Goal: Register for event/course

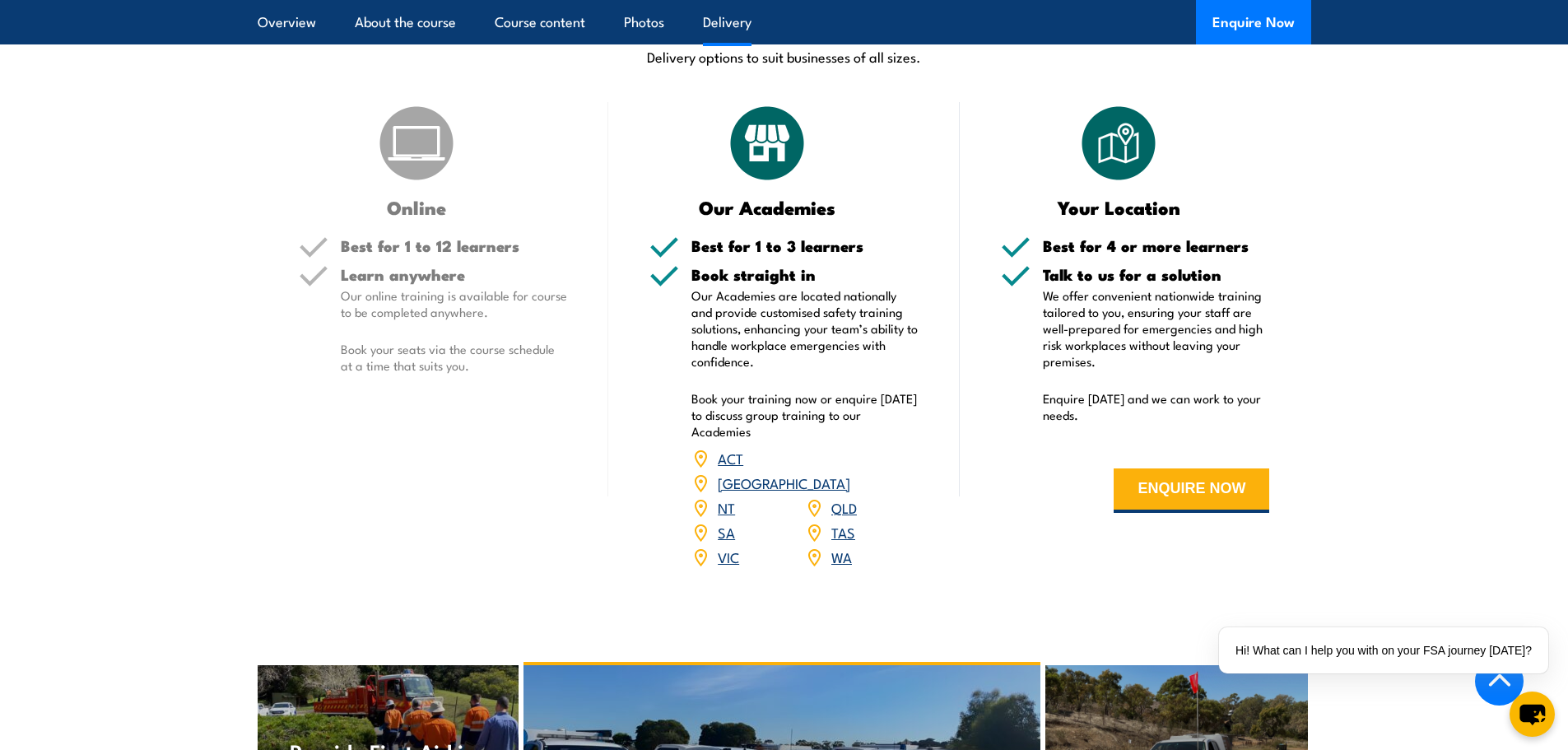
scroll to position [2058, 0]
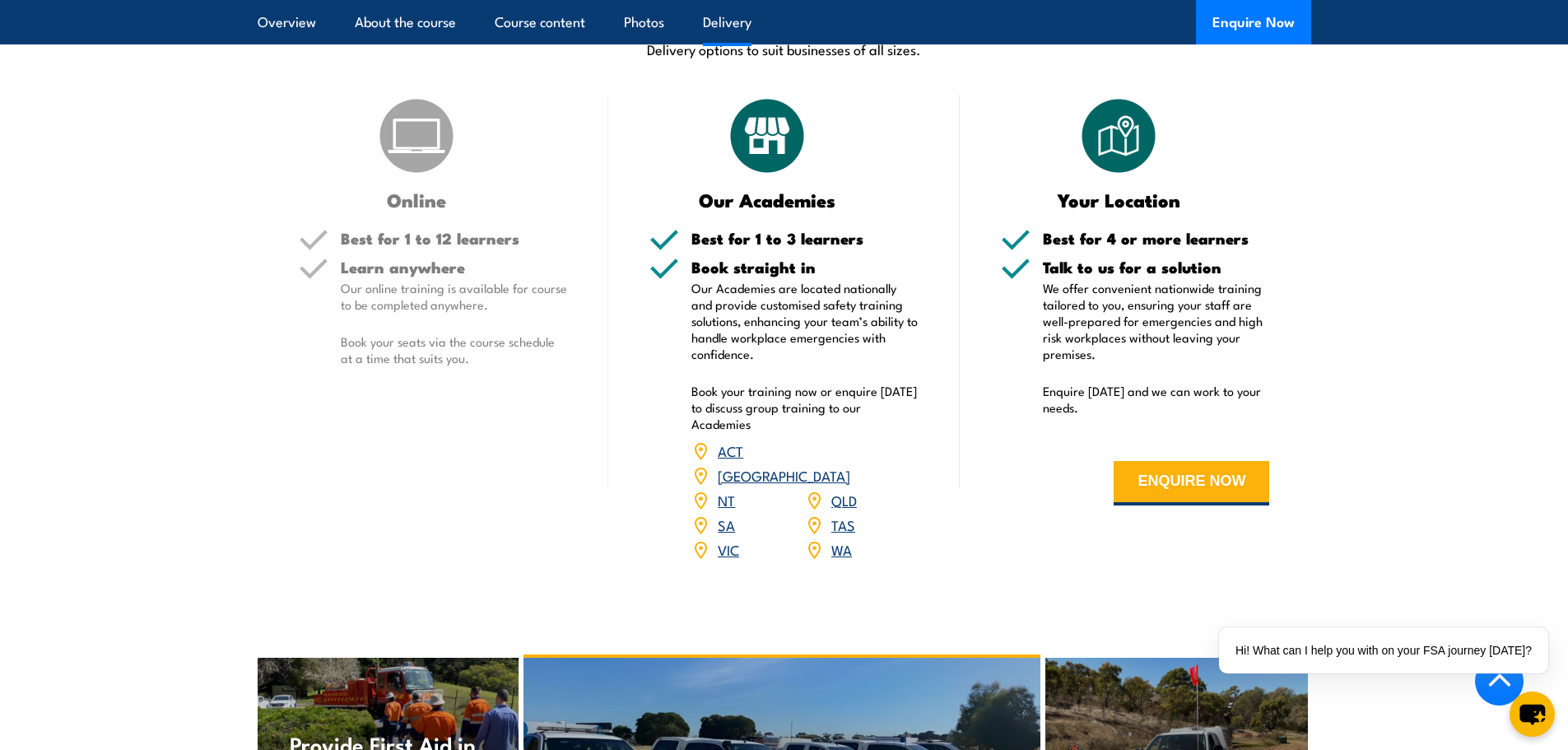
click at [850, 465] on link "[GEOGRAPHIC_DATA]" at bounding box center [784, 474] width 132 height 19
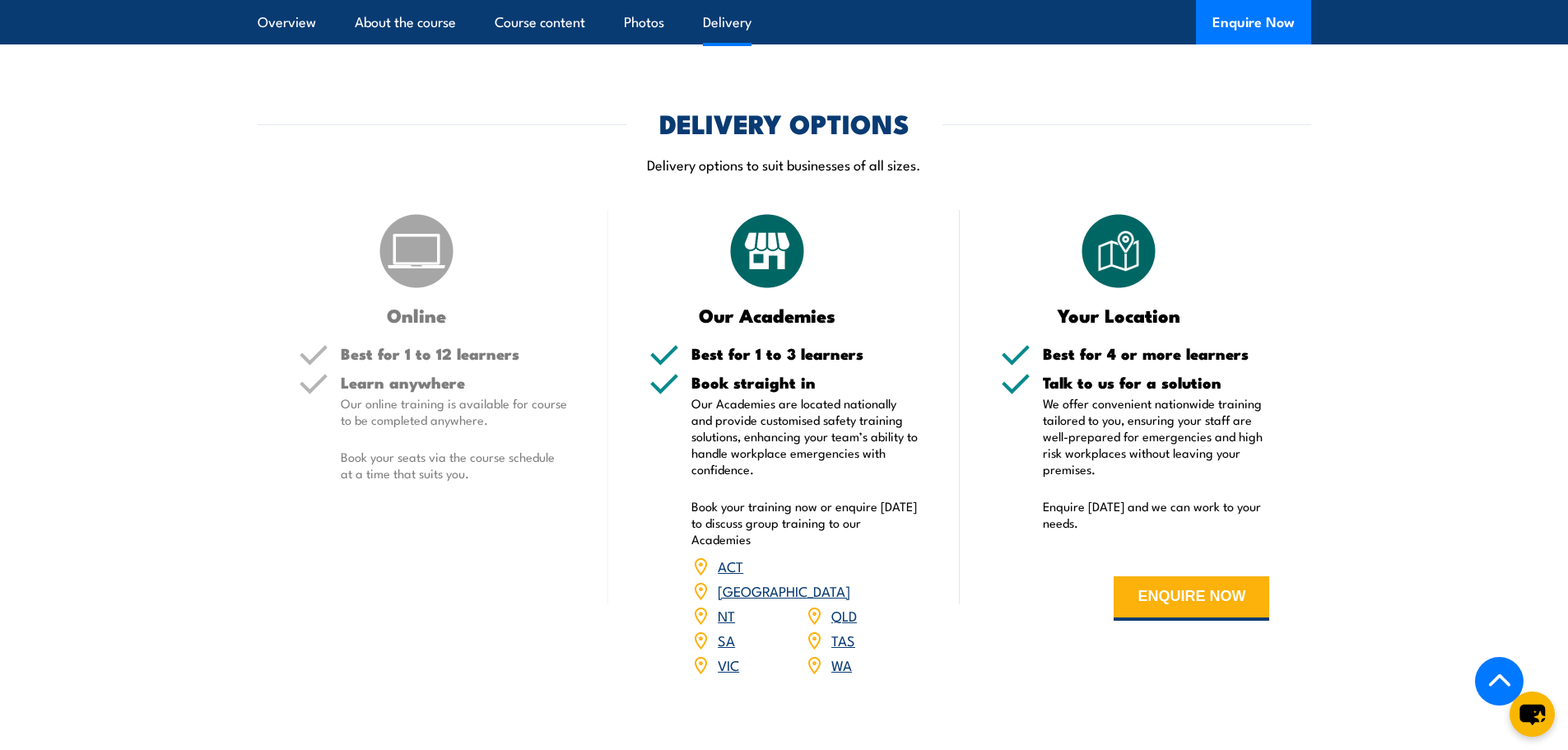
scroll to position [2003, 0]
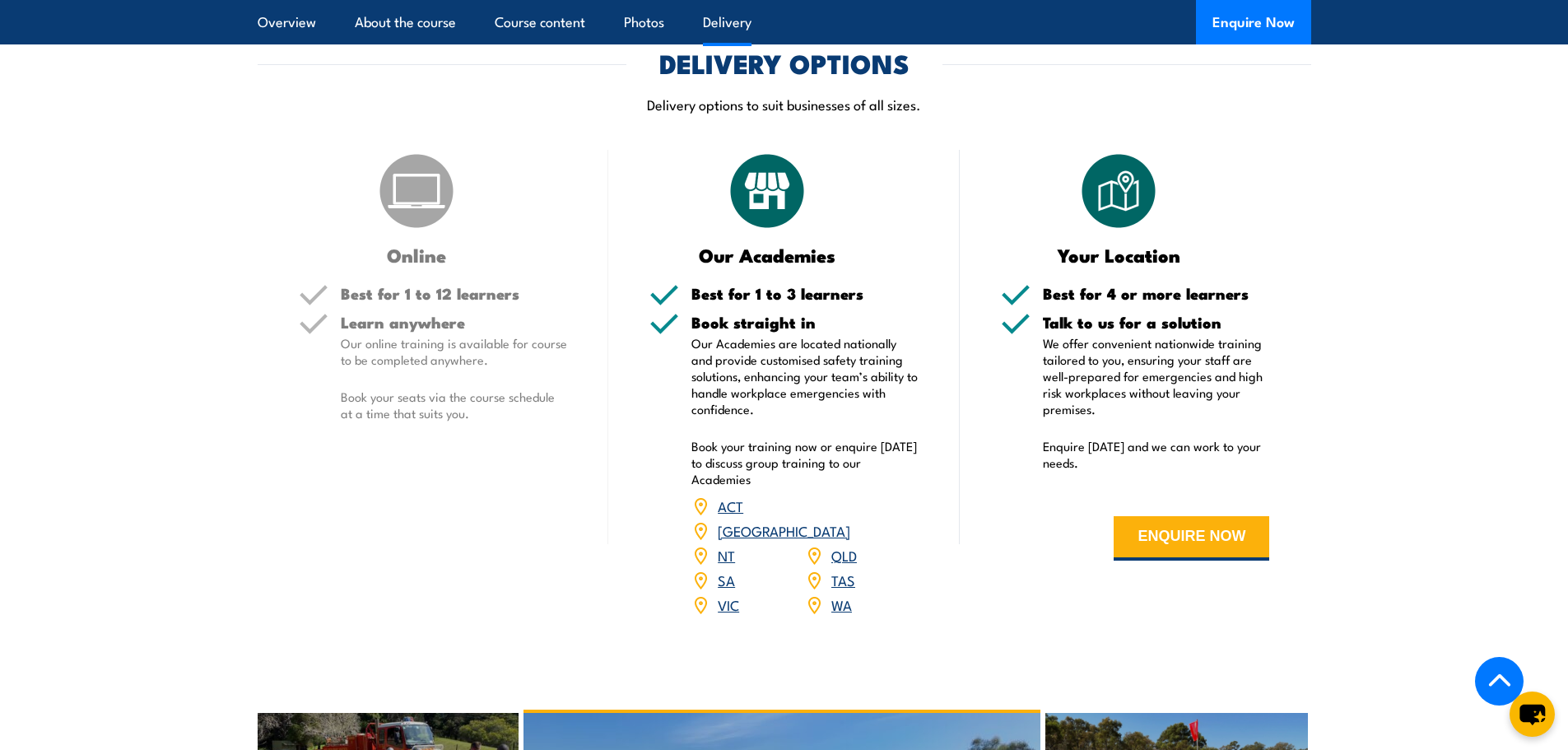
click at [1043, 199] on div "Your Location" at bounding box center [1135, 208] width 269 height 115
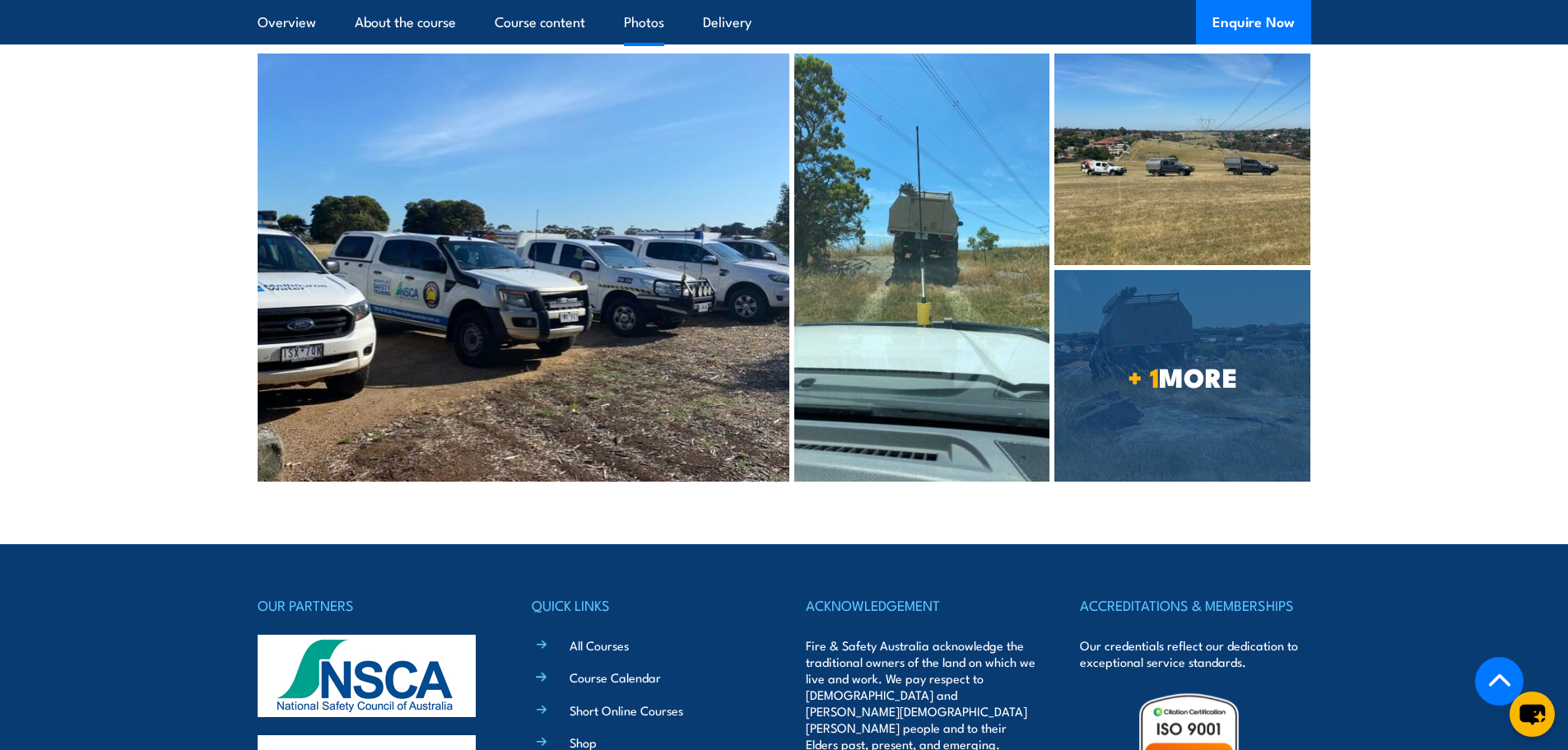
scroll to position [3320, 0]
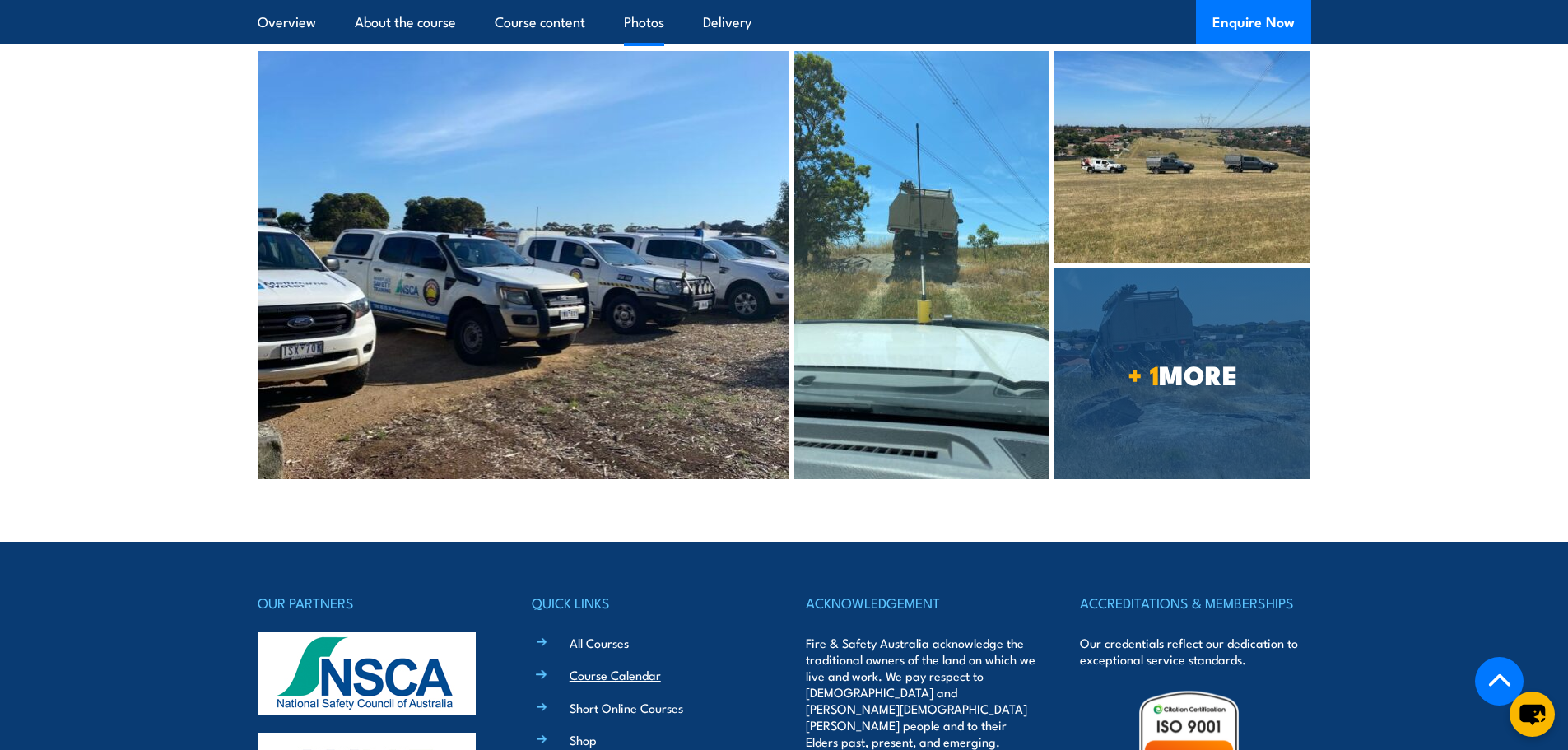
click at [628, 666] on link "Course Calendar" at bounding box center [615, 674] width 91 height 17
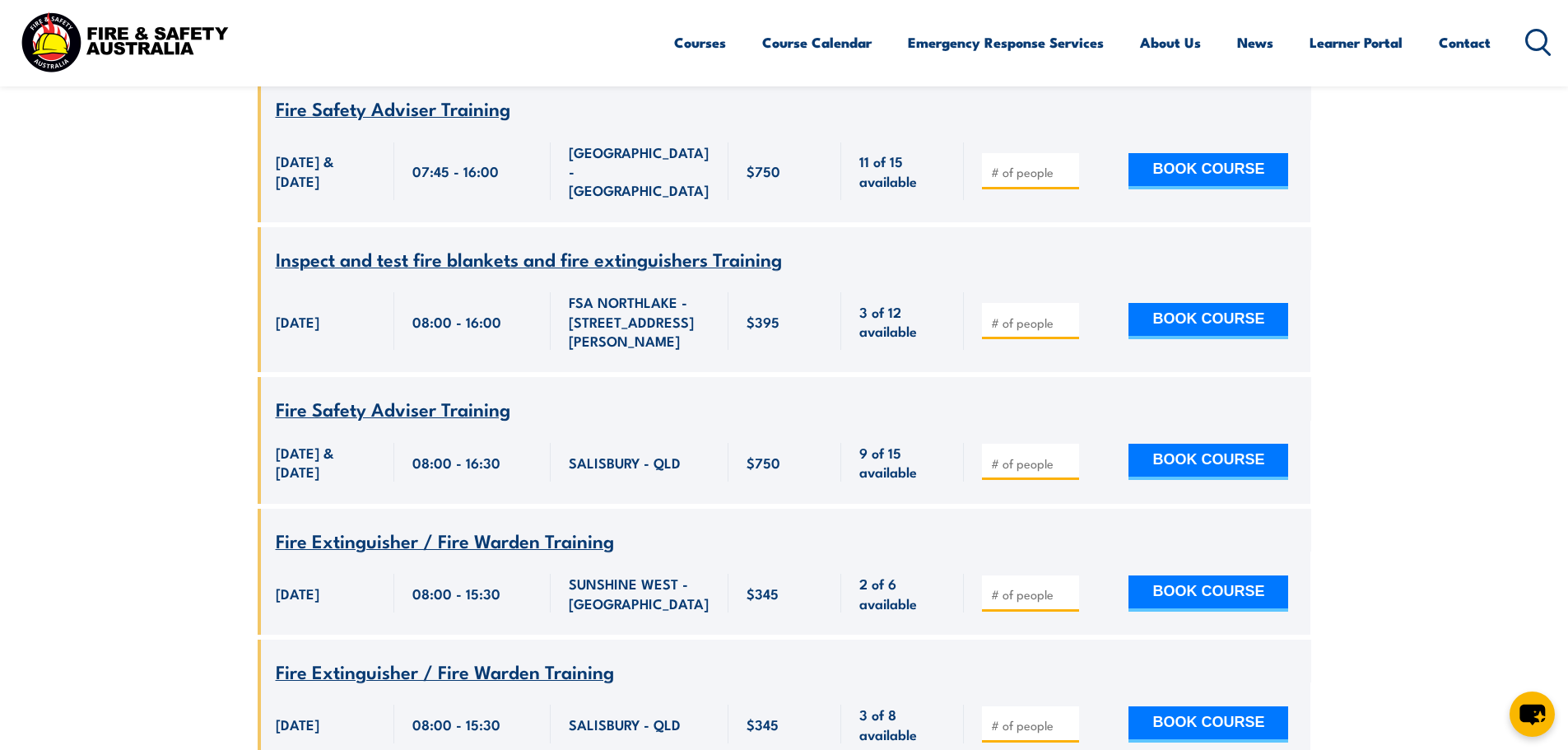
drag, startPoint x: 541, startPoint y: 409, endPoint x: 554, endPoint y: 409, distance: 13.0
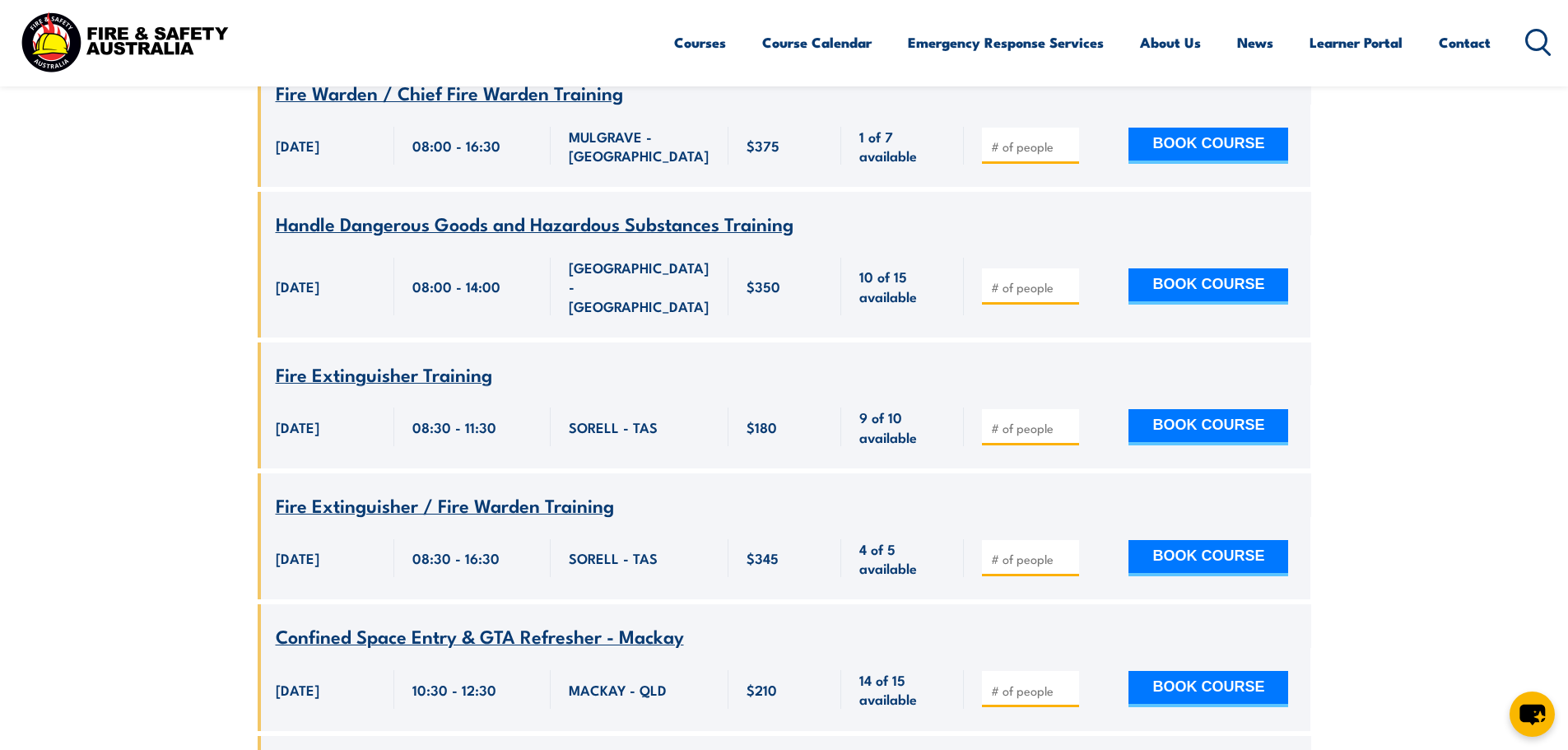
scroll to position [3073, 0]
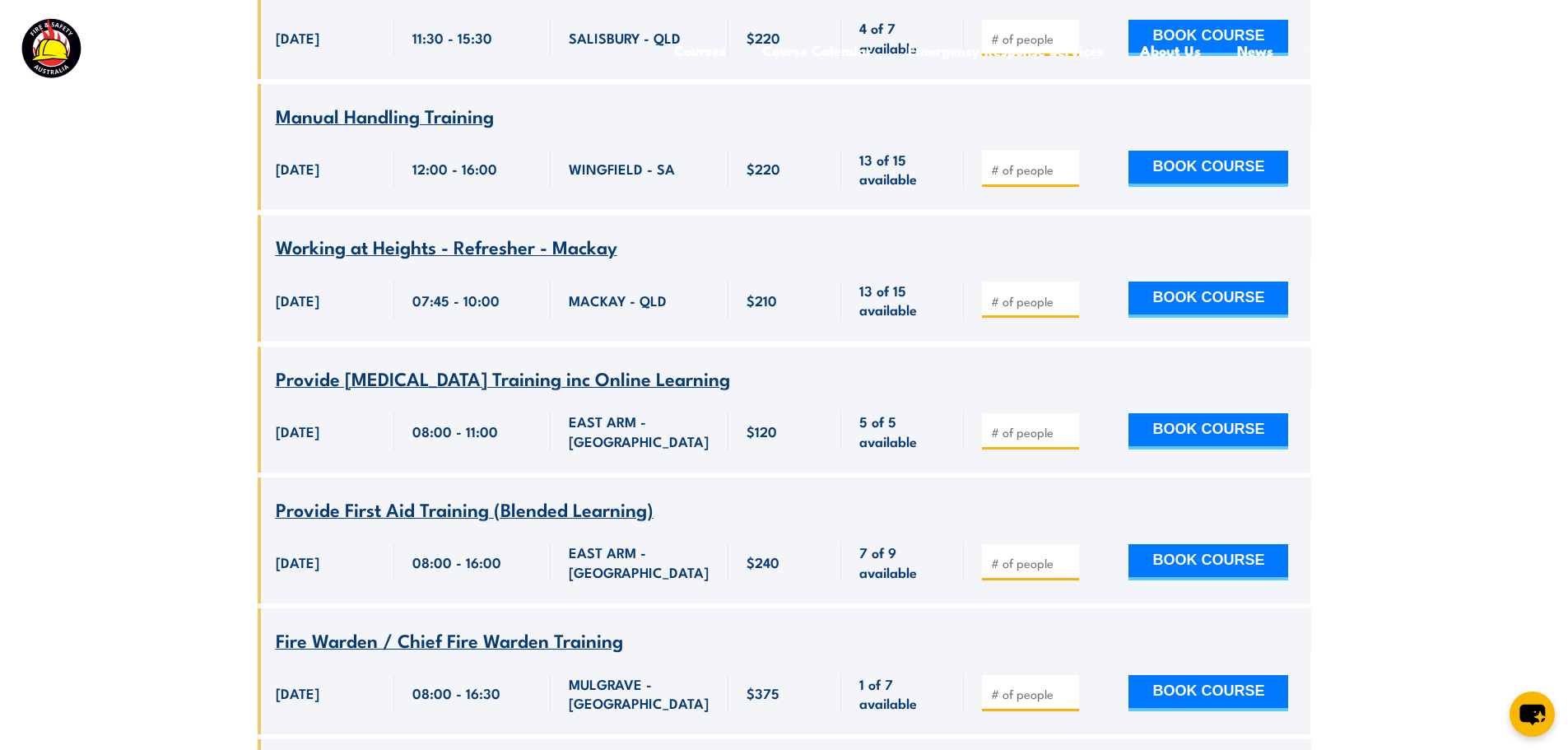
scroll to position [0, 0]
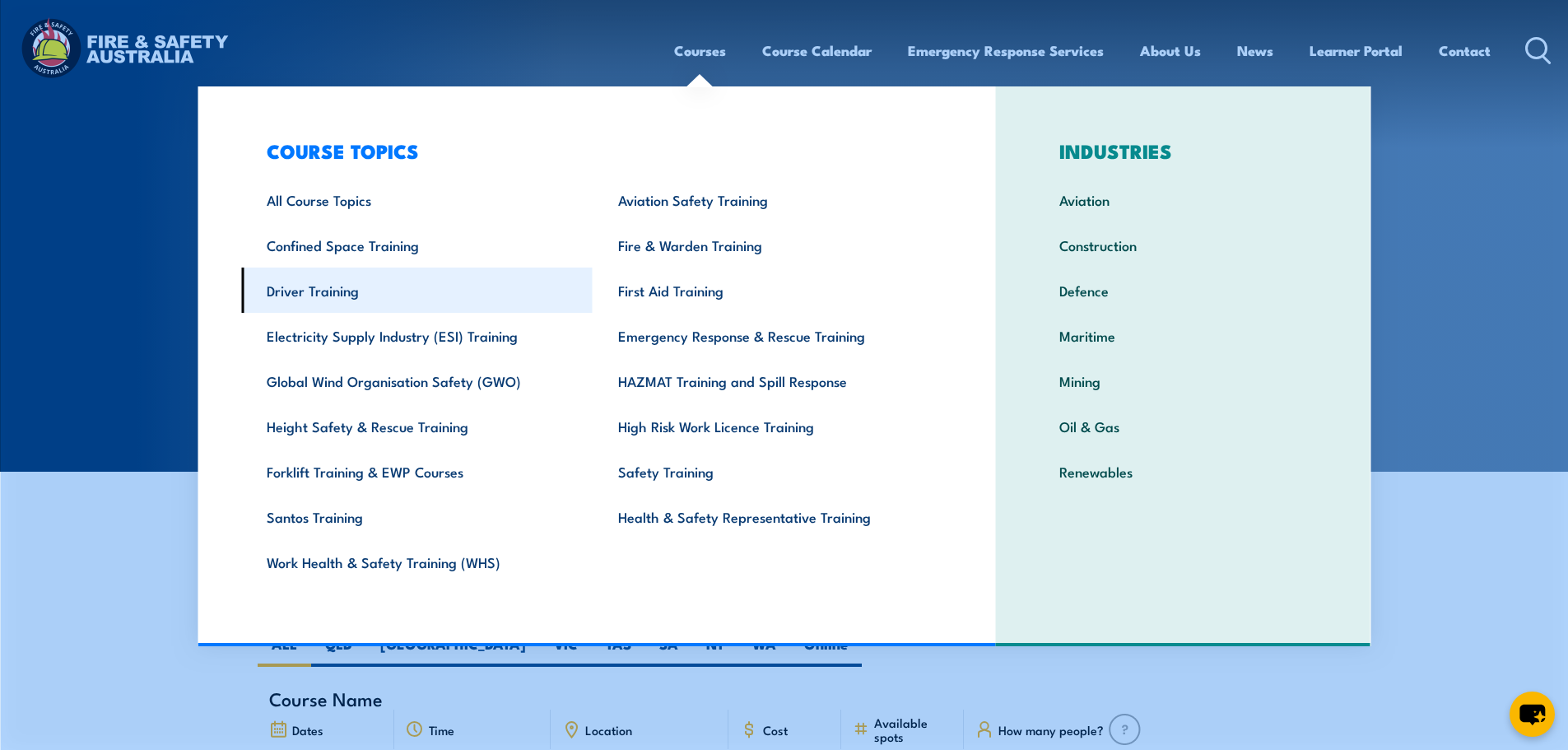
click at [337, 291] on link "Driver Training" at bounding box center [417, 290] width 352 height 46
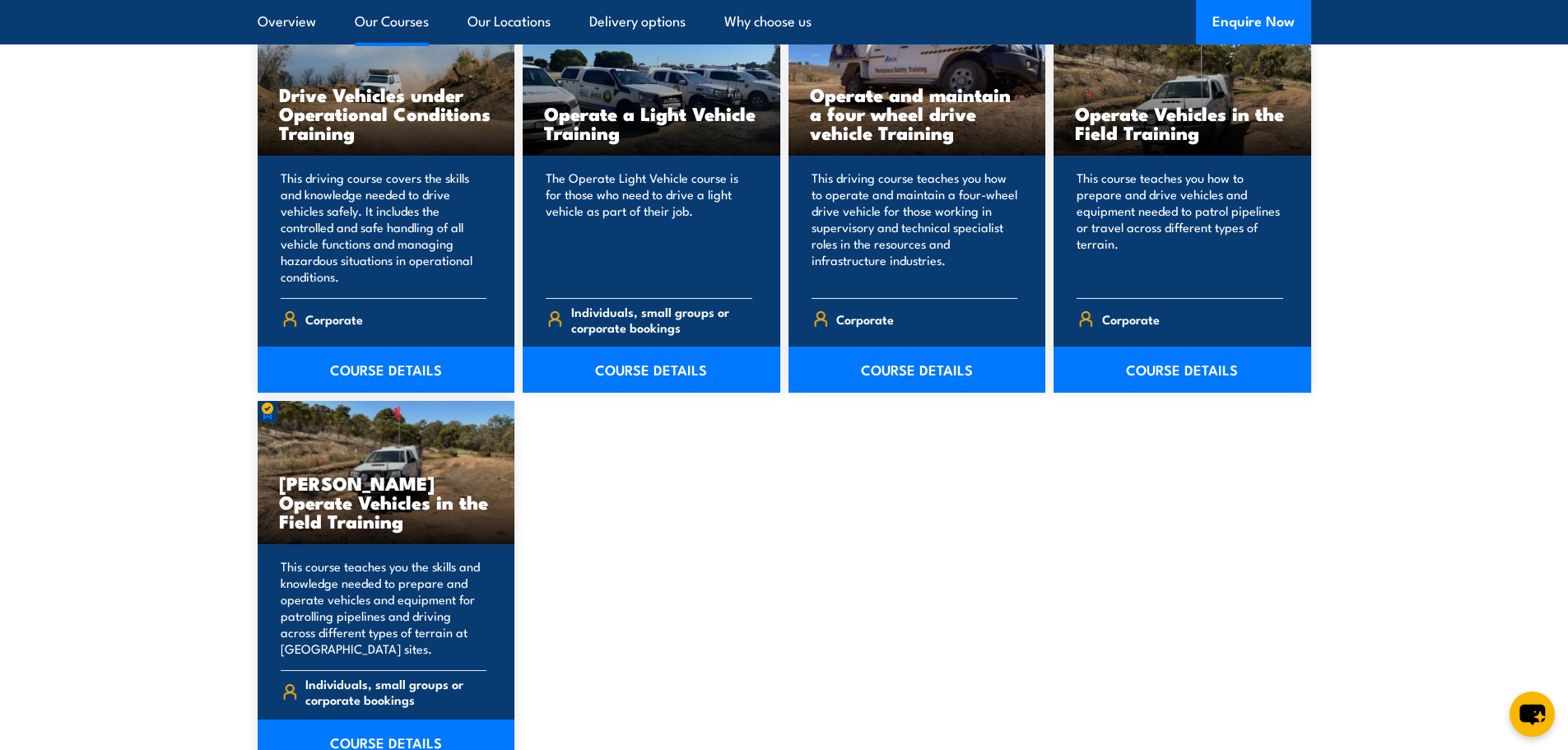
scroll to position [1509, 0]
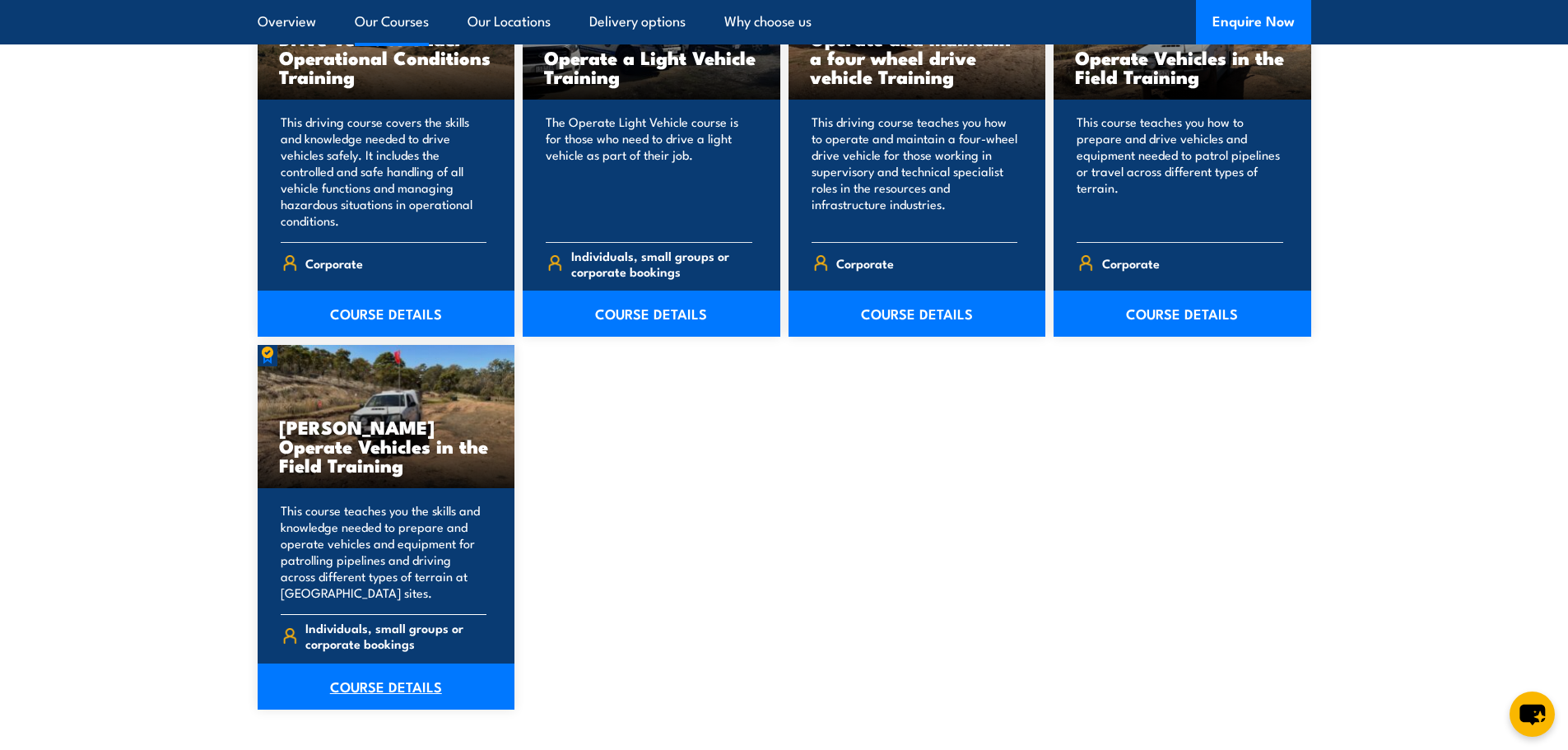
click at [380, 687] on link "COURSE DETAILS" at bounding box center [385, 686] width 257 height 46
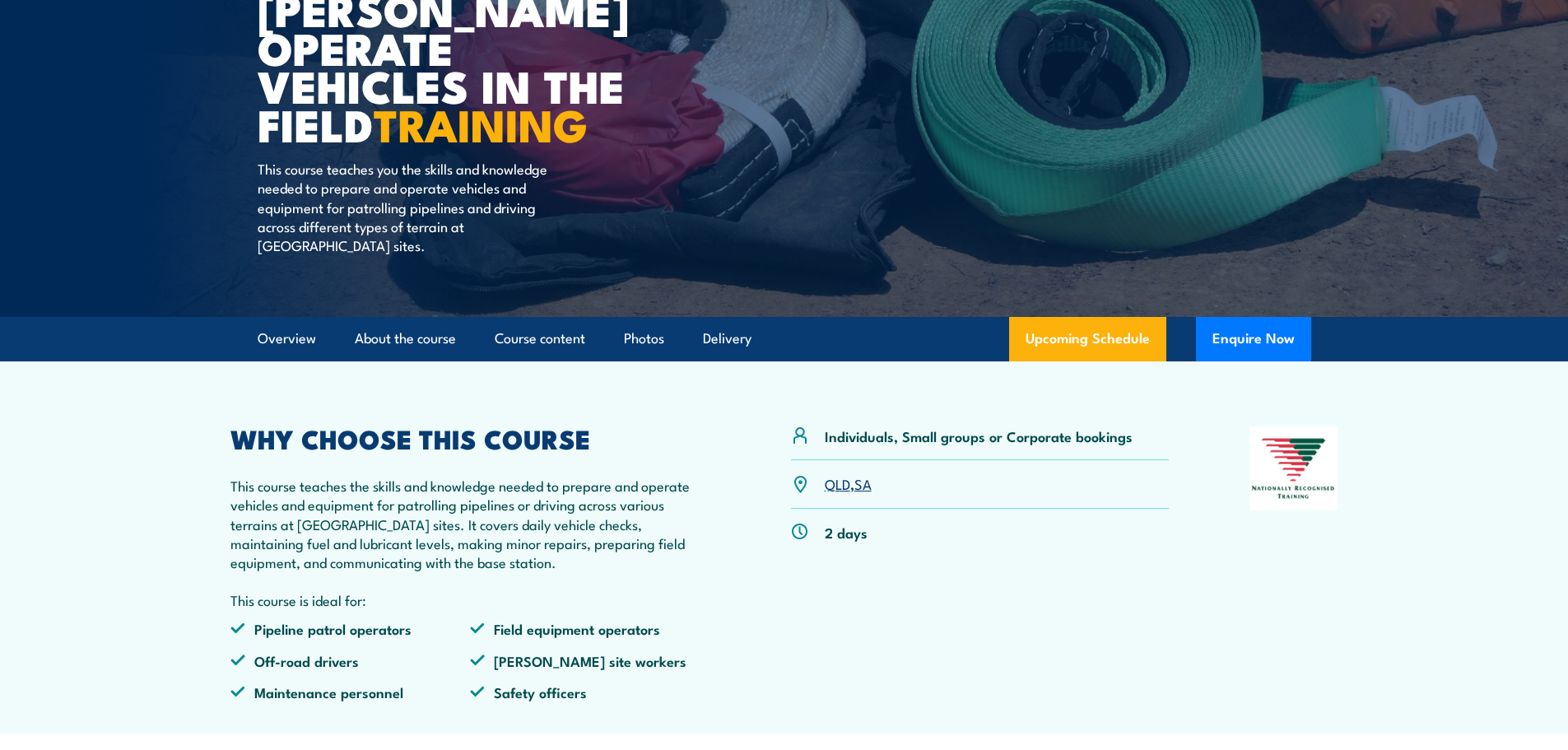
scroll to position [220, 0]
